Goal: Task Accomplishment & Management: Manage account settings

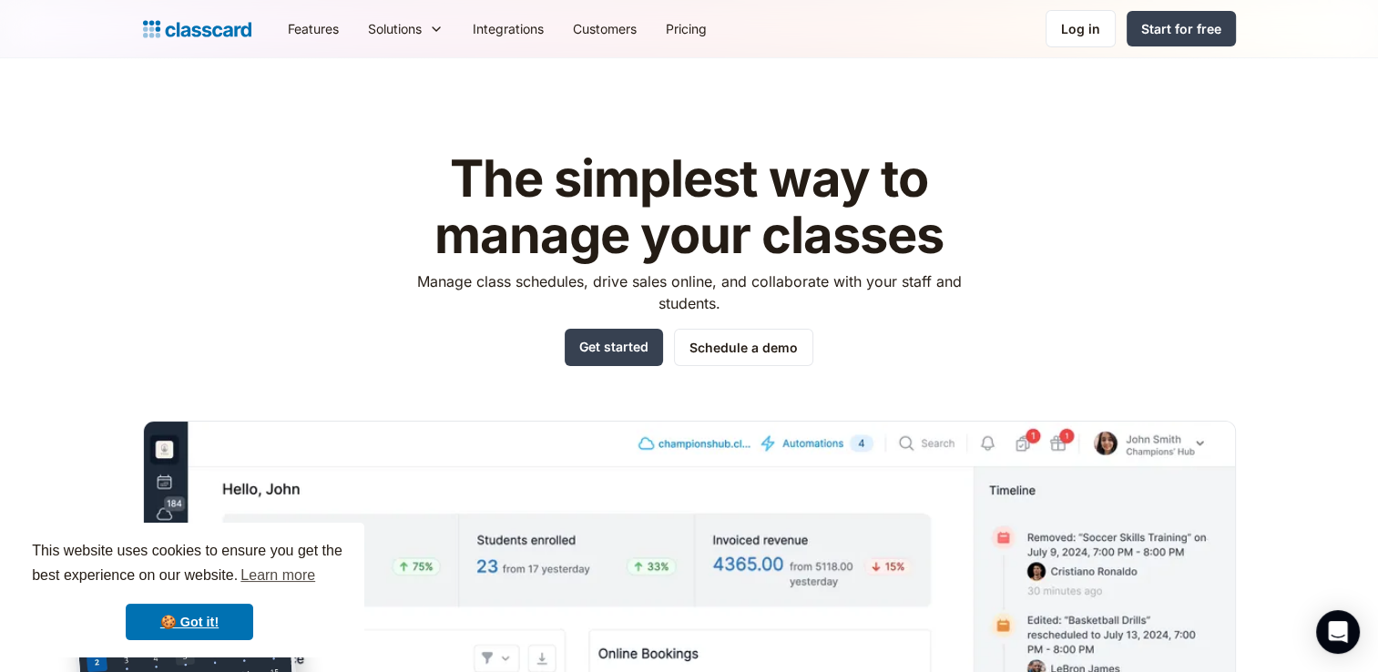
click at [1082, 32] on div "Log in" at bounding box center [1080, 28] width 39 height 19
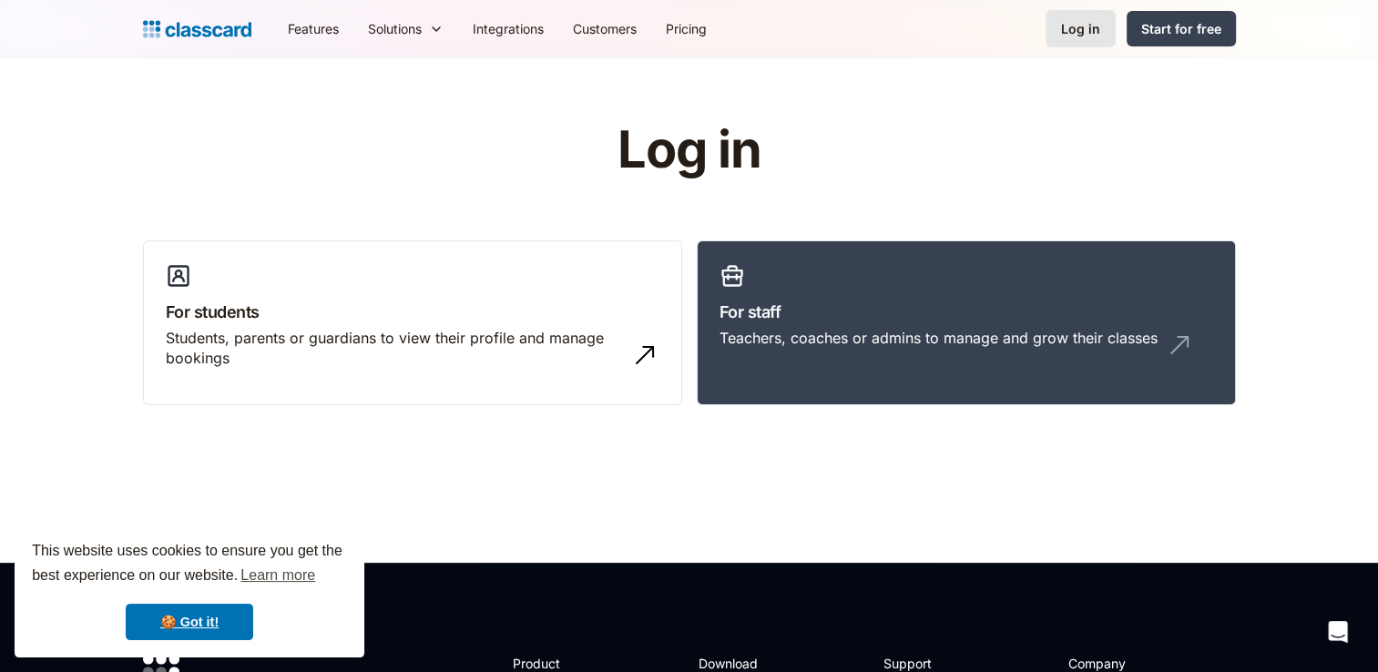
click at [1089, 33] on div "Log in" at bounding box center [1080, 28] width 39 height 19
click at [1068, 33] on div "Log in" at bounding box center [1080, 28] width 39 height 19
click at [184, 619] on link "🍪 Got it!" at bounding box center [190, 622] width 128 height 36
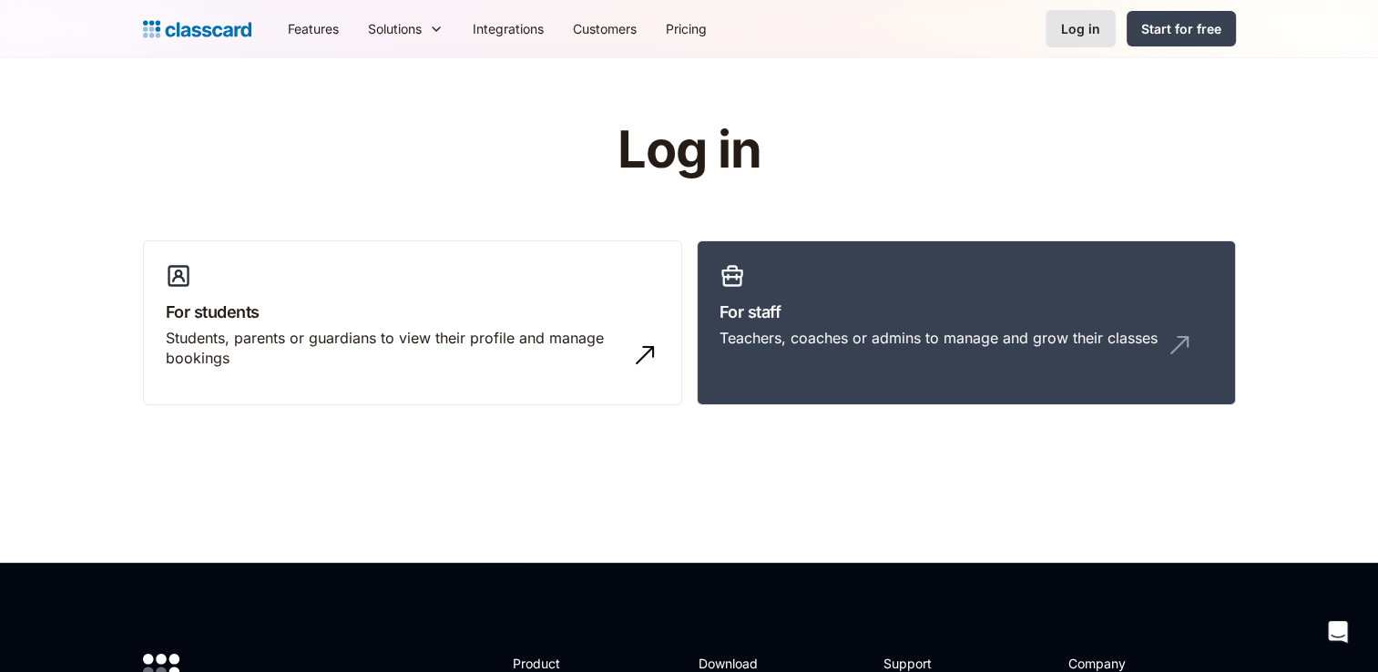
click at [1105, 35] on link "Log in" at bounding box center [1081, 28] width 70 height 37
